Goal: Task Accomplishment & Management: Complete application form

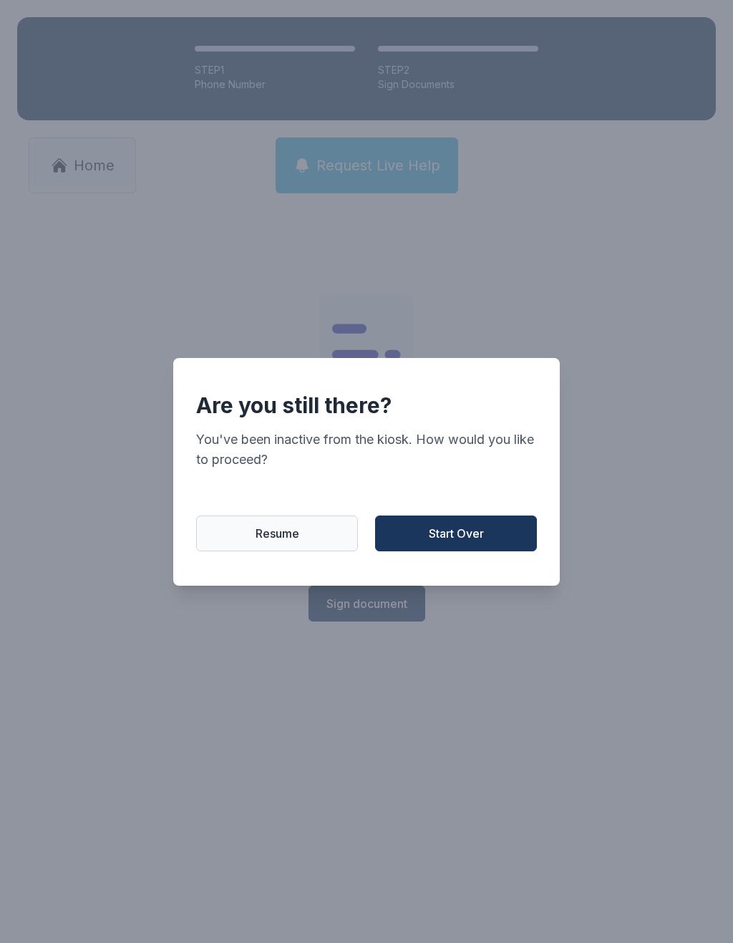
click at [452, 551] on button "Start Over" at bounding box center [456, 534] width 162 height 36
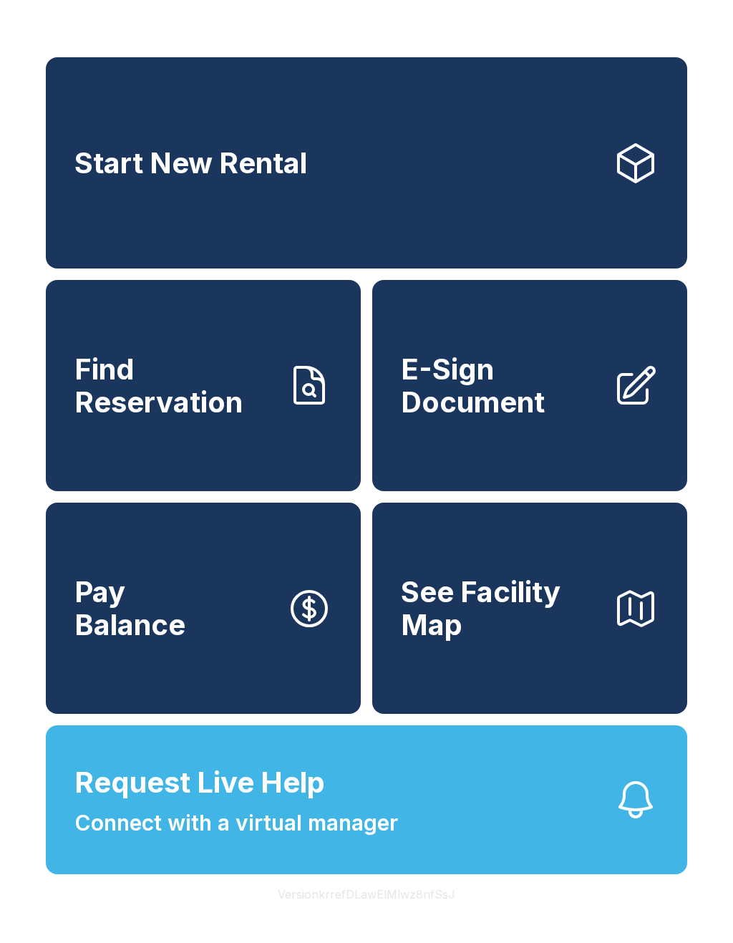
click at [521, 418] on span "E-Sign Document" at bounding box center [501, 385] width 201 height 65
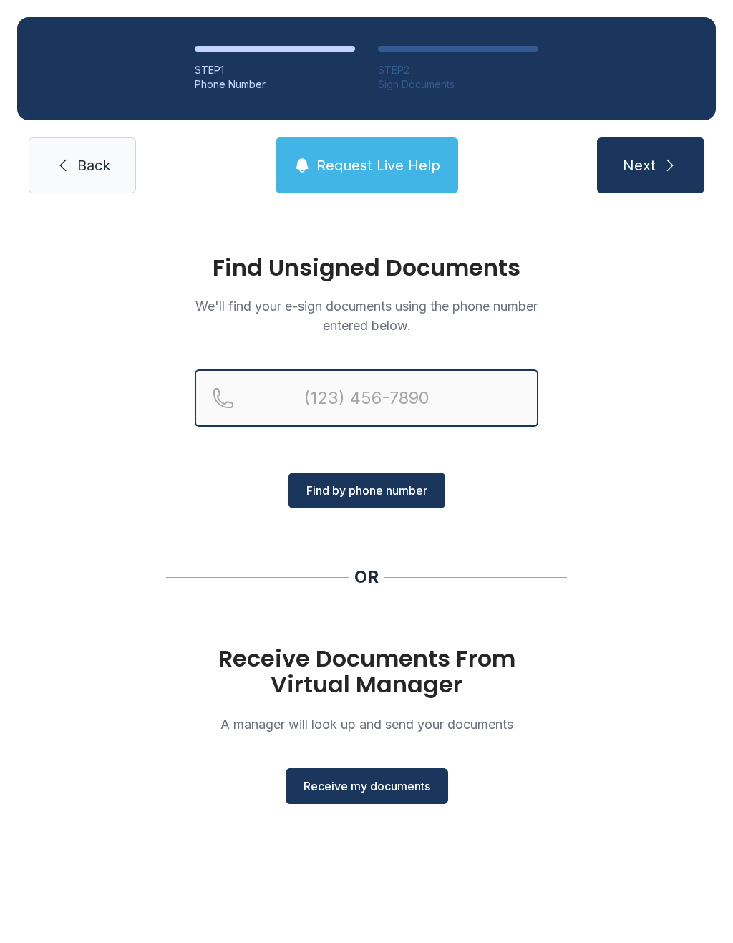
click at [328, 393] on input "Reservation phone number" at bounding box center [367, 398] width 344 height 57
type input "[PHONE_NUMBER]"
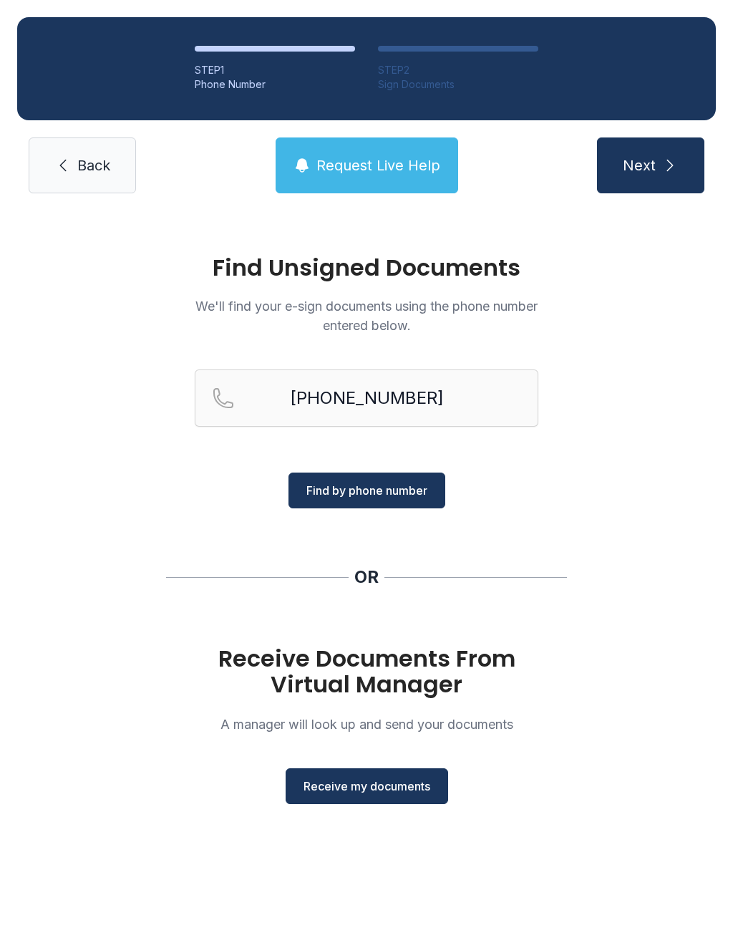
click at [603, 489] on div "Find Unsigned Documents We'll find your e-sign documents using the phone number…" at bounding box center [366, 536] width 733 height 651
click at [351, 783] on span "Receive my documents" at bounding box center [367, 786] width 127 height 17
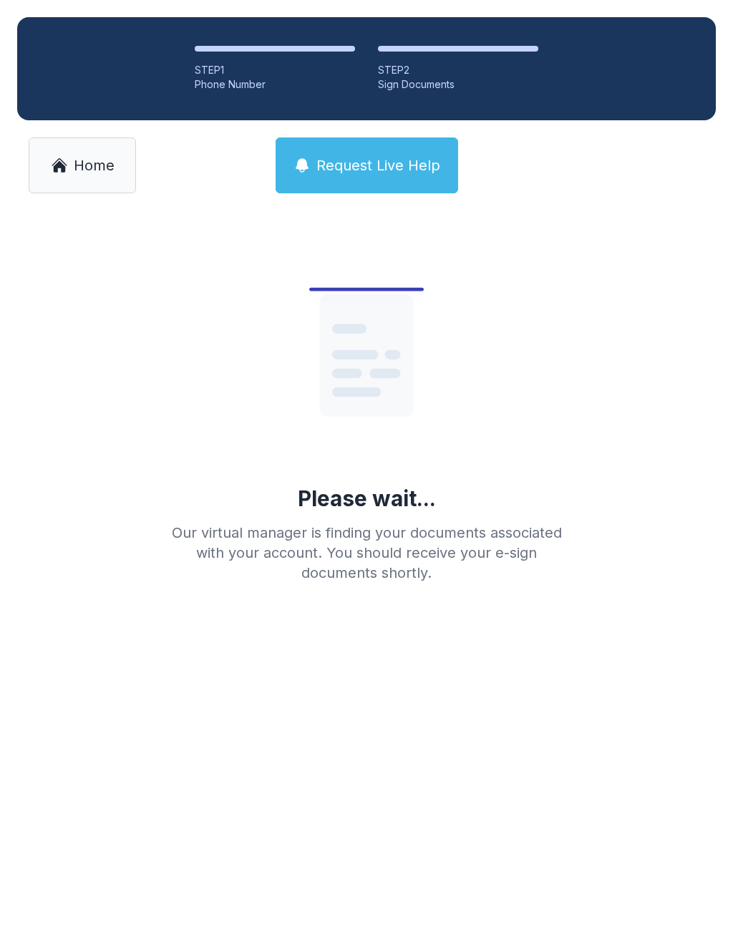
click at [74, 176] on link "Home" at bounding box center [82, 166] width 107 height 56
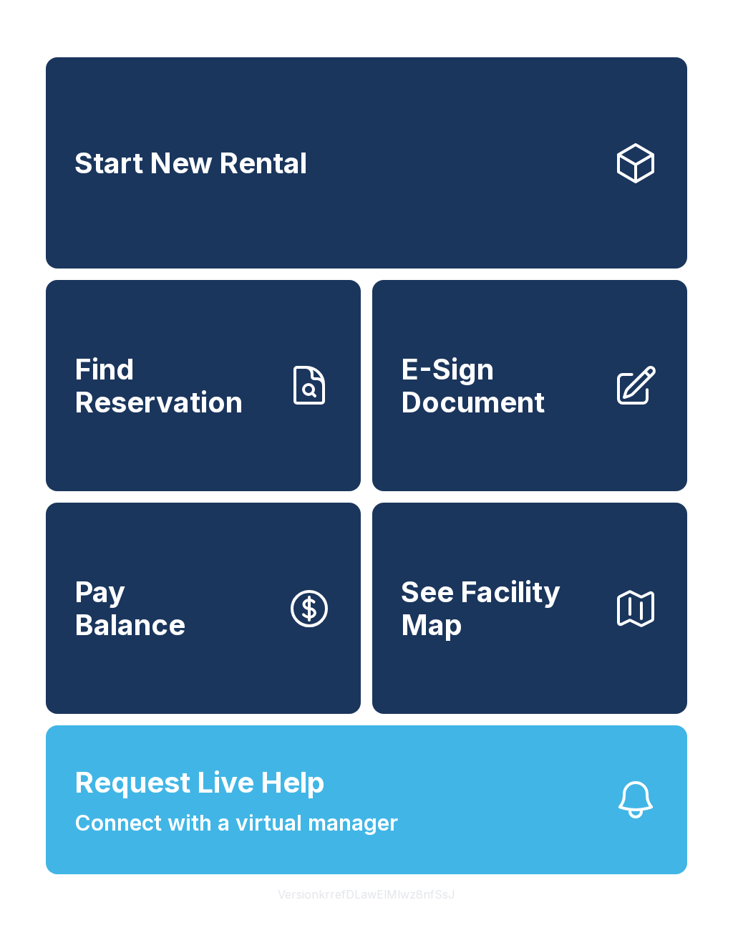
click at [522, 415] on span "E-Sign Document" at bounding box center [501, 385] width 201 height 65
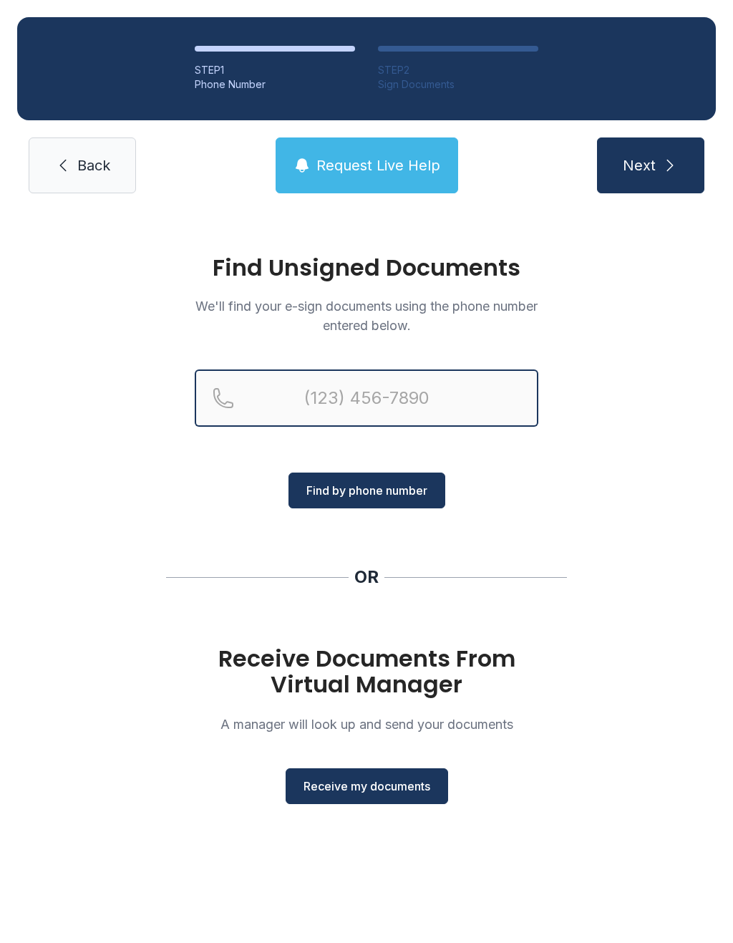
click at [404, 398] on input "Reservation phone number" at bounding box center [367, 398] width 344 height 57
type input "[PHONE_NUMBER]"
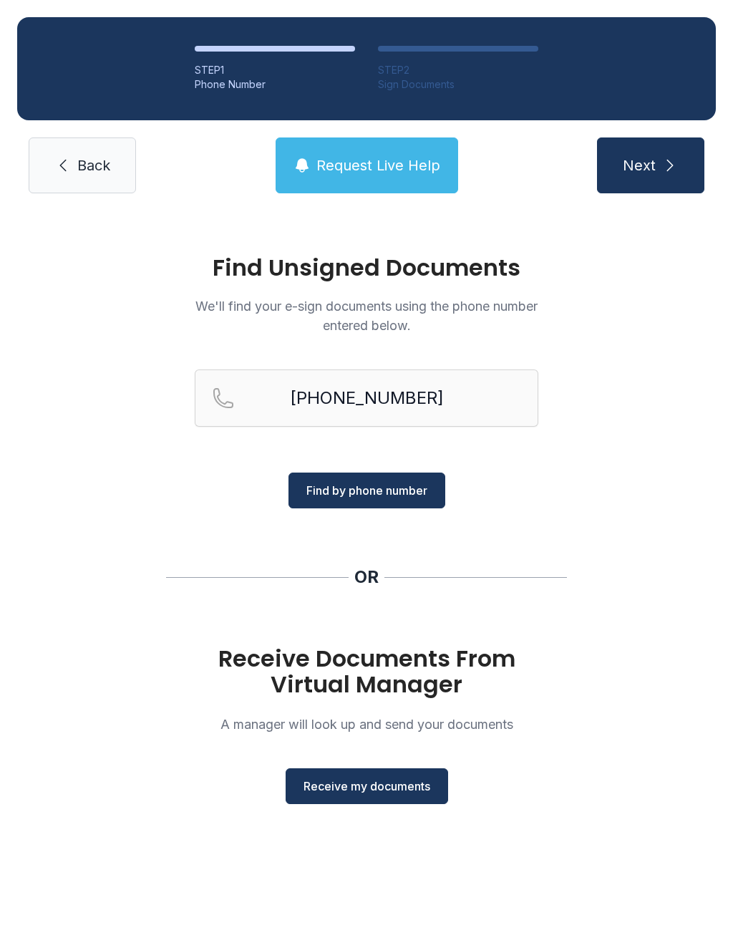
click at [601, 526] on div "Find Unsigned Documents We'll find your e-sign documents using the phone number…" at bounding box center [366, 536] width 733 height 651
click at [379, 791] on span "Receive my documents" at bounding box center [367, 786] width 127 height 17
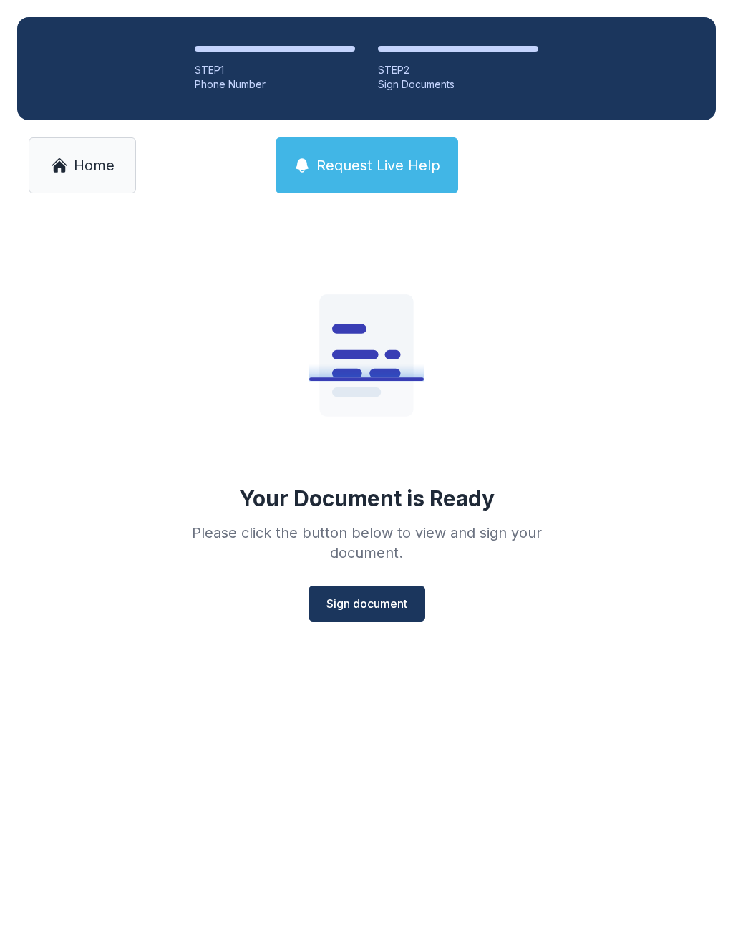
click at [372, 607] on span "Sign document" at bounding box center [367, 603] width 81 height 17
click at [59, 168] on icon at bounding box center [59, 165] width 17 height 17
